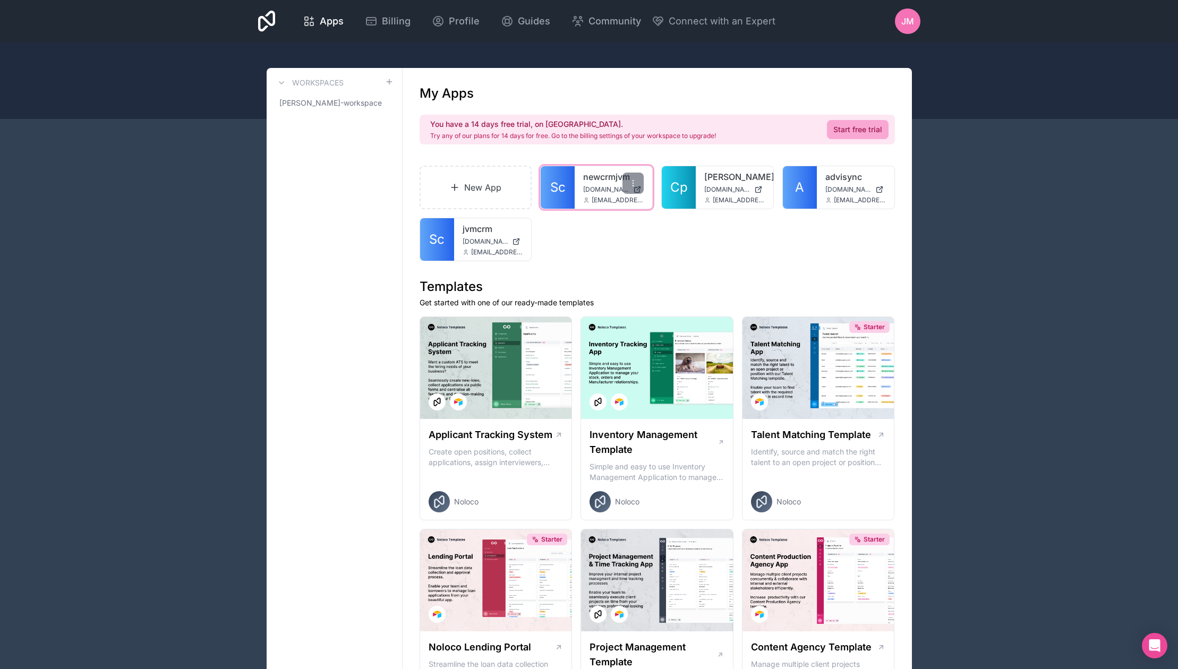
click at [600, 192] on span "[DOMAIN_NAME]" at bounding box center [606, 189] width 46 height 8
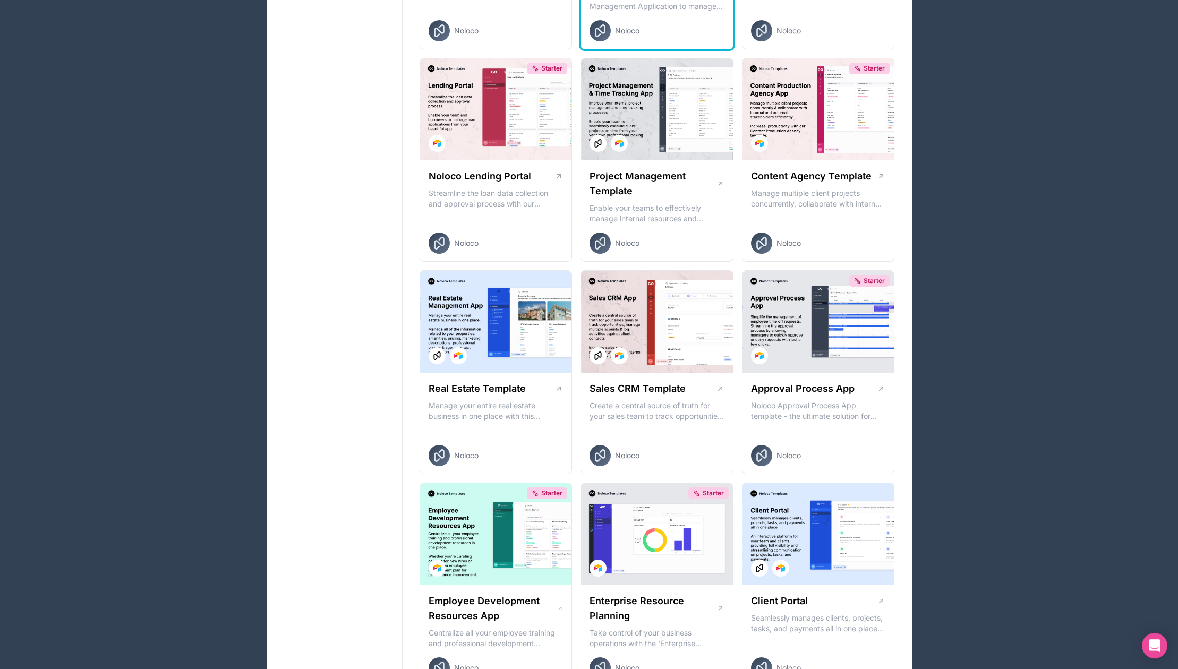
scroll to position [484, 0]
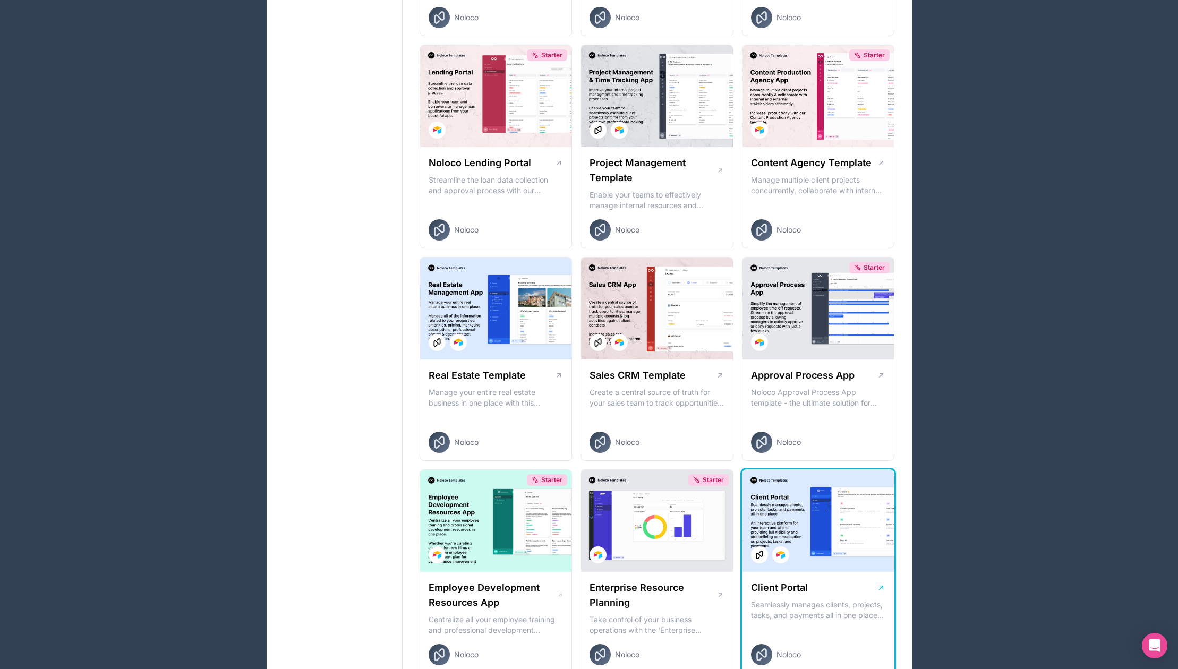
click at [791, 527] on div at bounding box center [819, 521] width 152 height 102
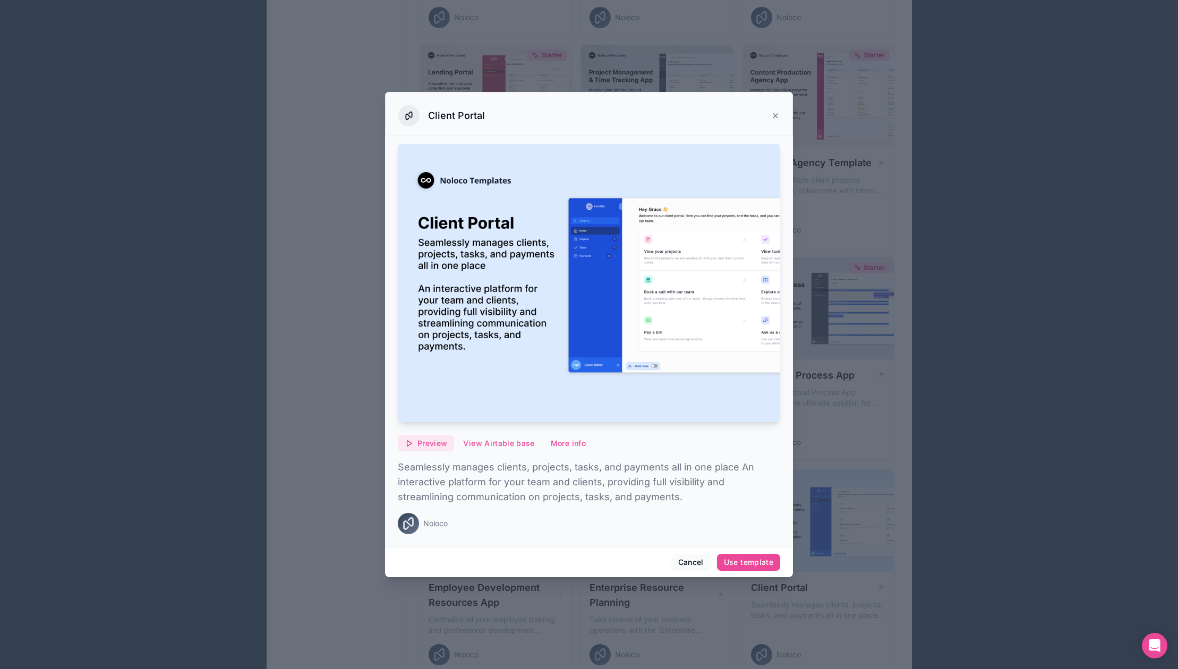
click at [425, 450] on button "Preview" at bounding box center [426, 443] width 56 height 17
click at [479, 393] on span "Preview with Noloco tables" at bounding box center [504, 390] width 109 height 13
click at [493, 416] on span "Preview with Airtable" at bounding box center [492, 411] width 84 height 13
click at [523, 388] on span "Preview with Noloco tables" at bounding box center [504, 390] width 109 height 13
click at [775, 113] on icon at bounding box center [775, 116] width 8 height 8
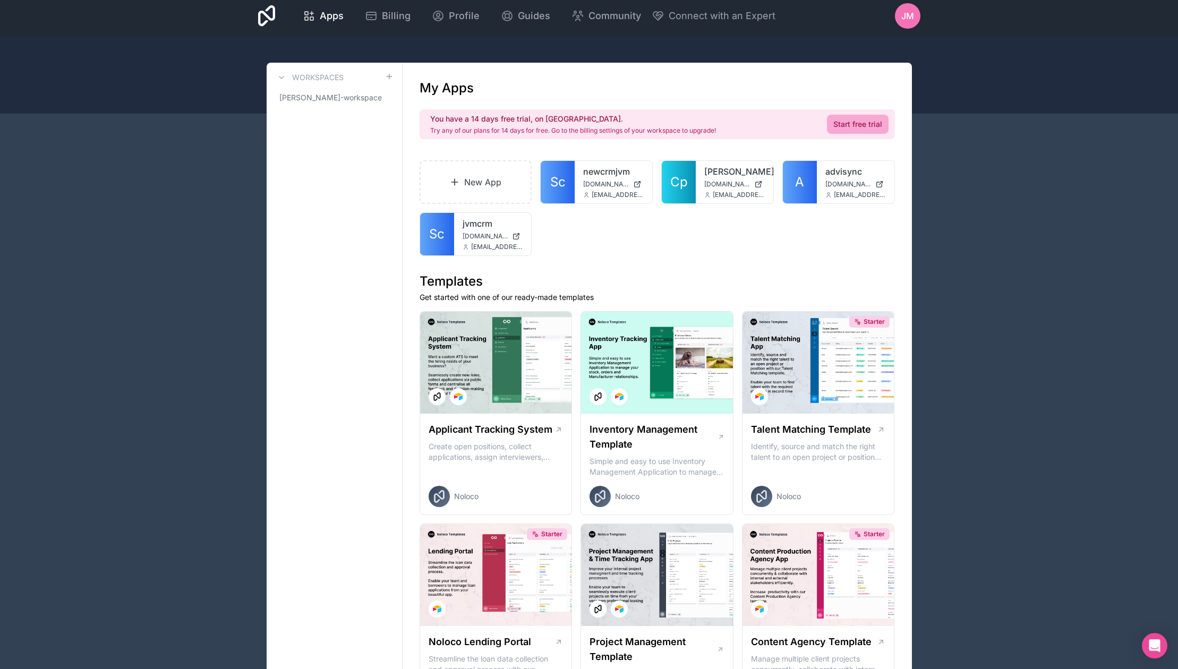
scroll to position [8, 0]
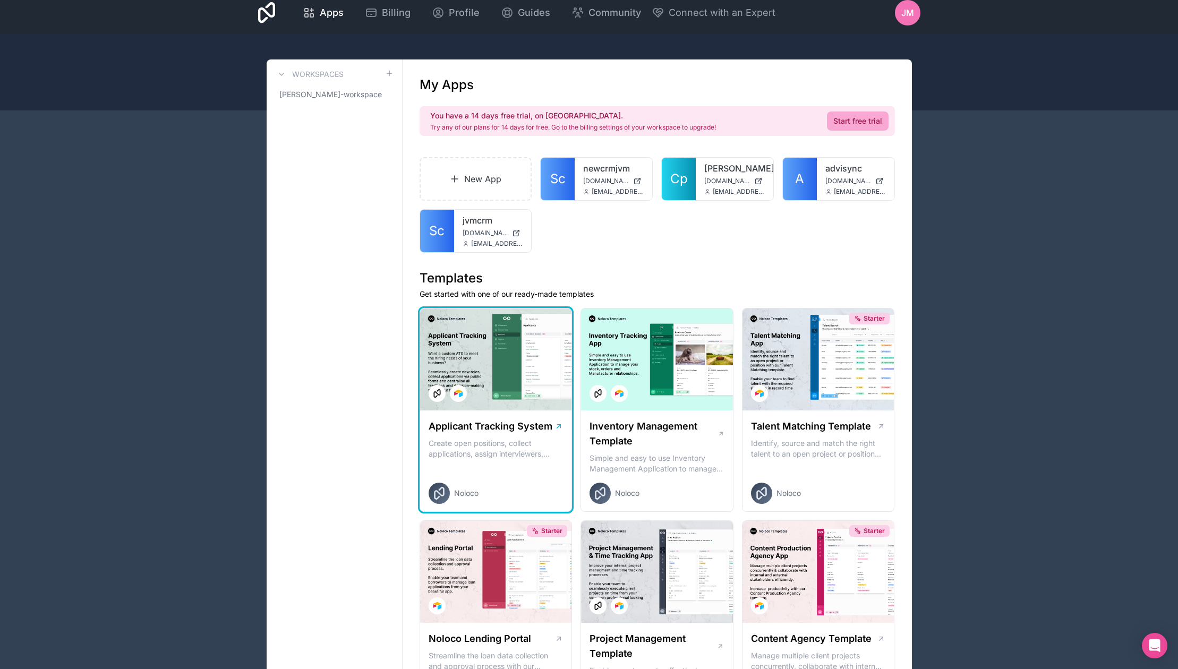
click at [511, 346] on div at bounding box center [496, 360] width 152 height 102
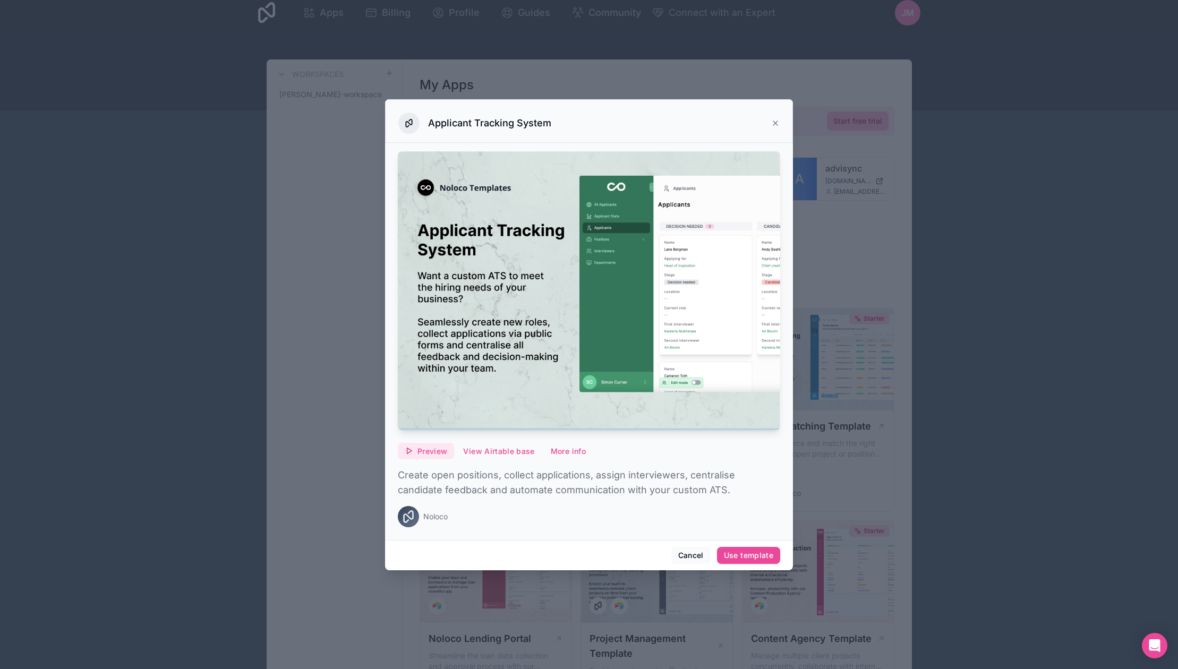
click at [434, 453] on span "Preview" at bounding box center [432, 452] width 30 height 10
click at [507, 397] on span "Preview with Noloco tables" at bounding box center [504, 398] width 109 height 13
click at [505, 417] on span "Preview with Airtable" at bounding box center [492, 419] width 84 height 13
